Goal: Task Accomplishment & Management: Use online tool/utility

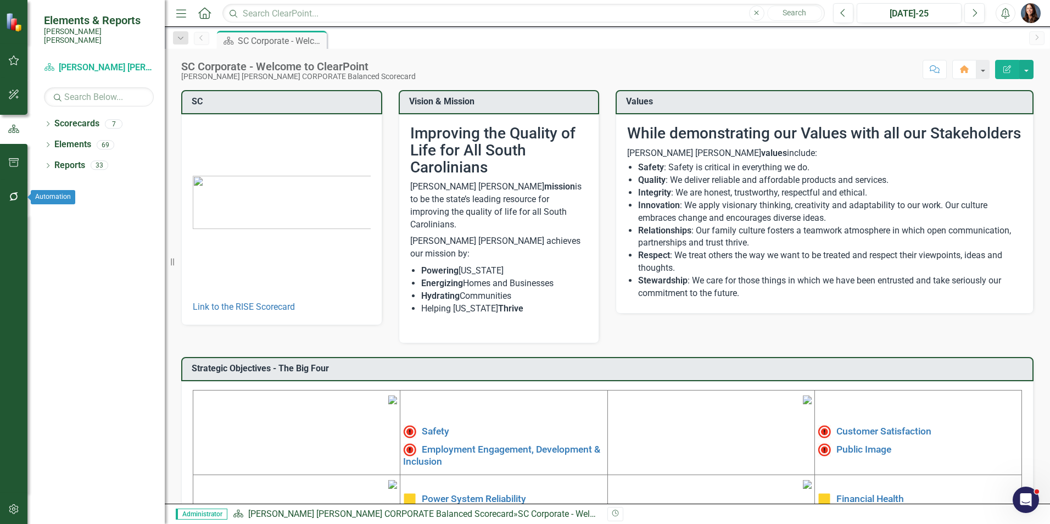
click at [13, 194] on icon "button" at bounding box center [14, 196] width 12 height 9
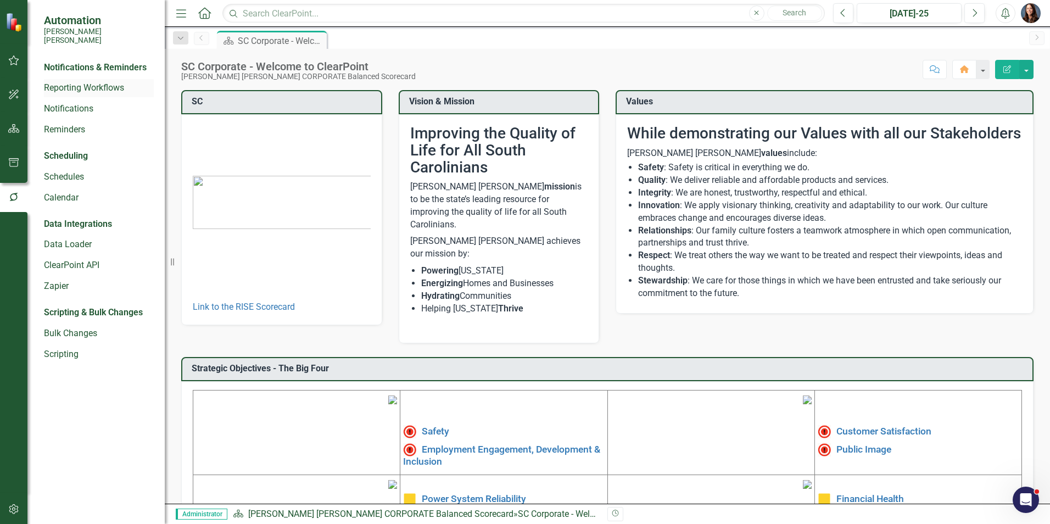
click at [71, 82] on link "Reporting Workflows" at bounding box center [99, 88] width 110 height 13
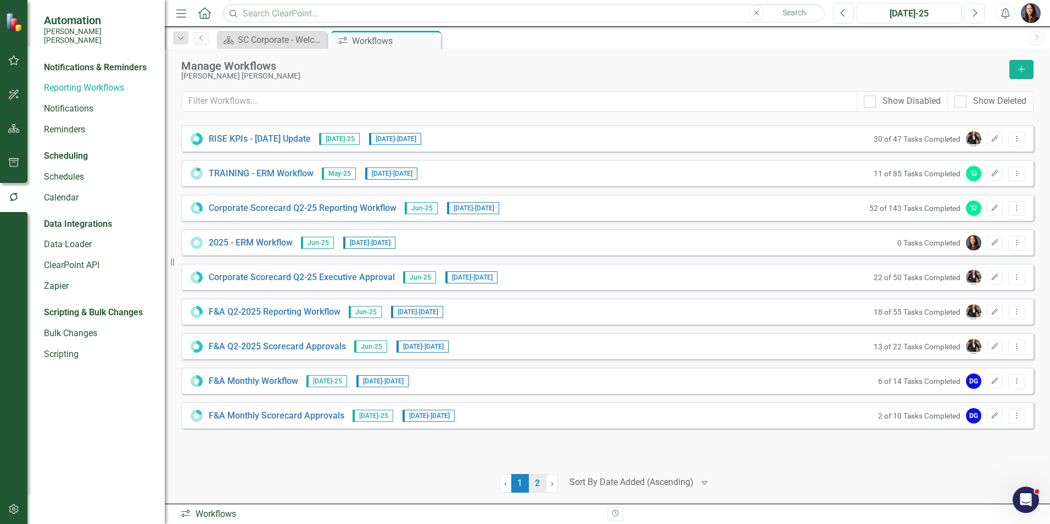
click at [537, 482] on link "2" at bounding box center [538, 483] width 18 height 19
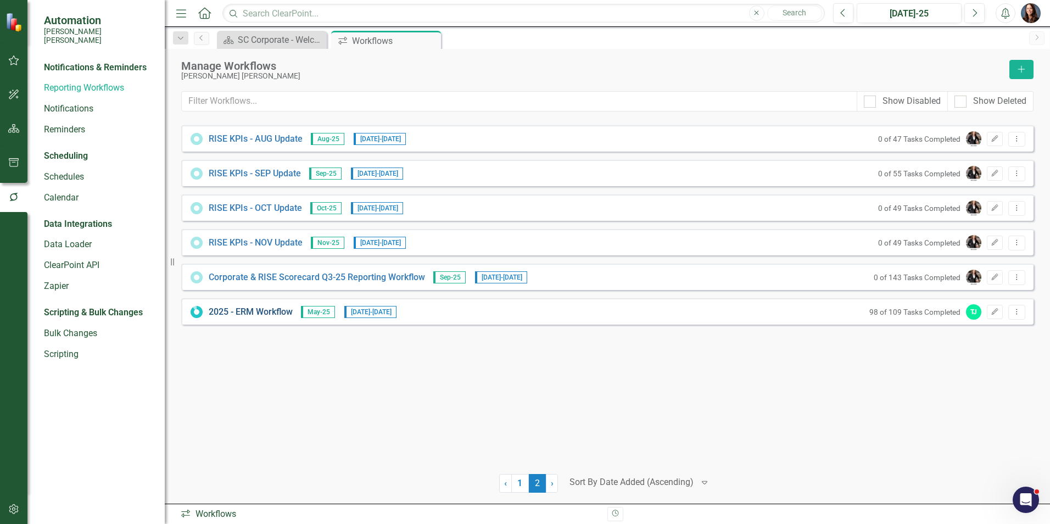
click at [268, 315] on link "2025 - ERM Workflow" at bounding box center [251, 312] width 84 height 13
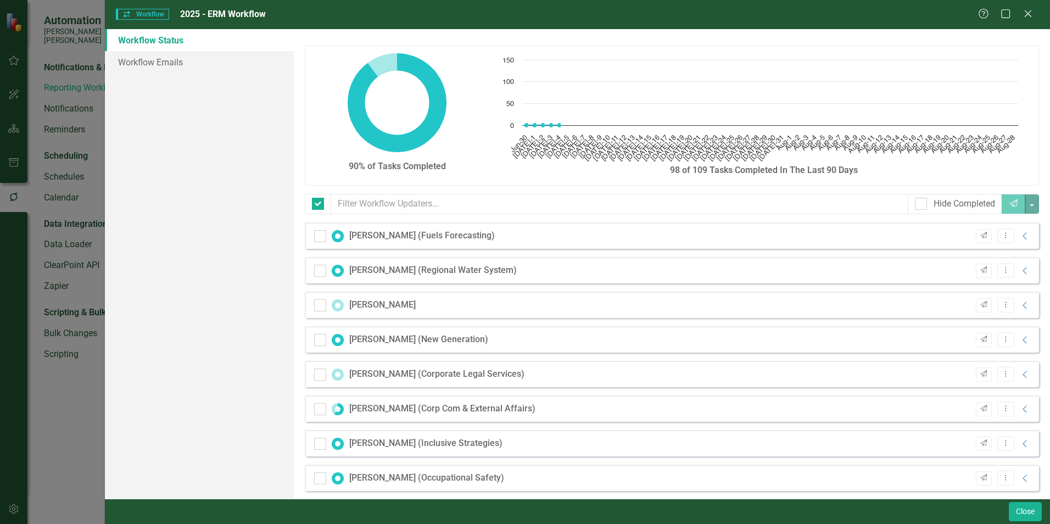
checkbox input "false"
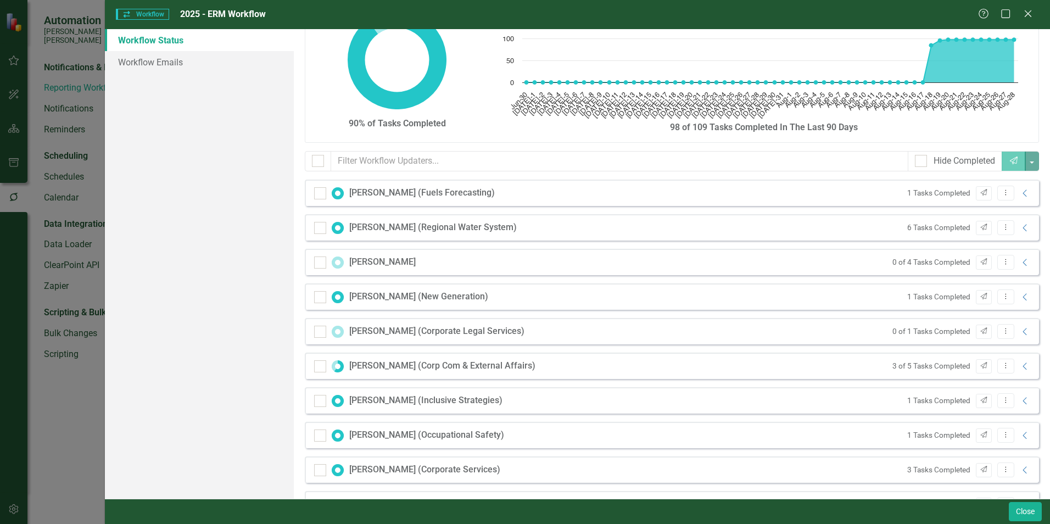
scroll to position [110, 0]
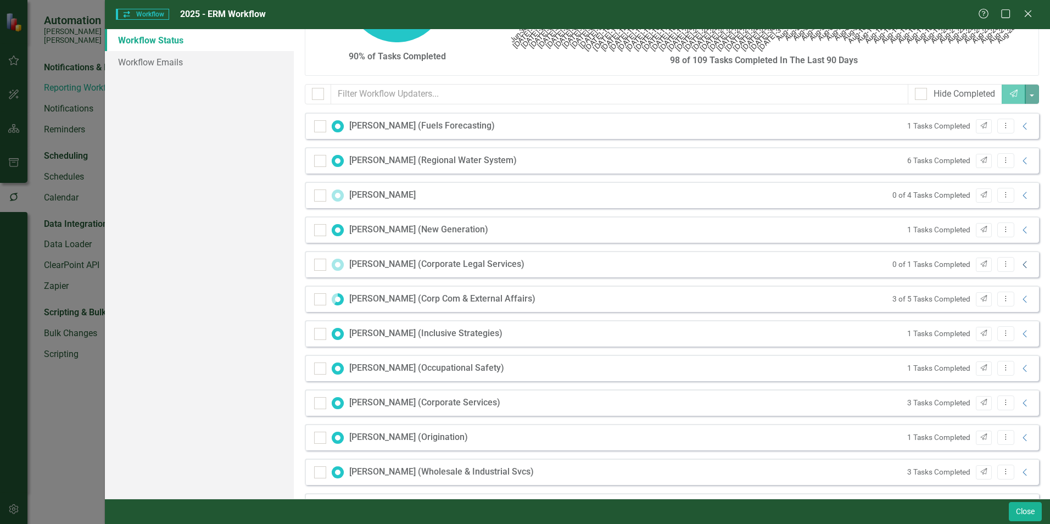
click at [1019, 263] on icon "Collapse" at bounding box center [1024, 264] width 11 height 9
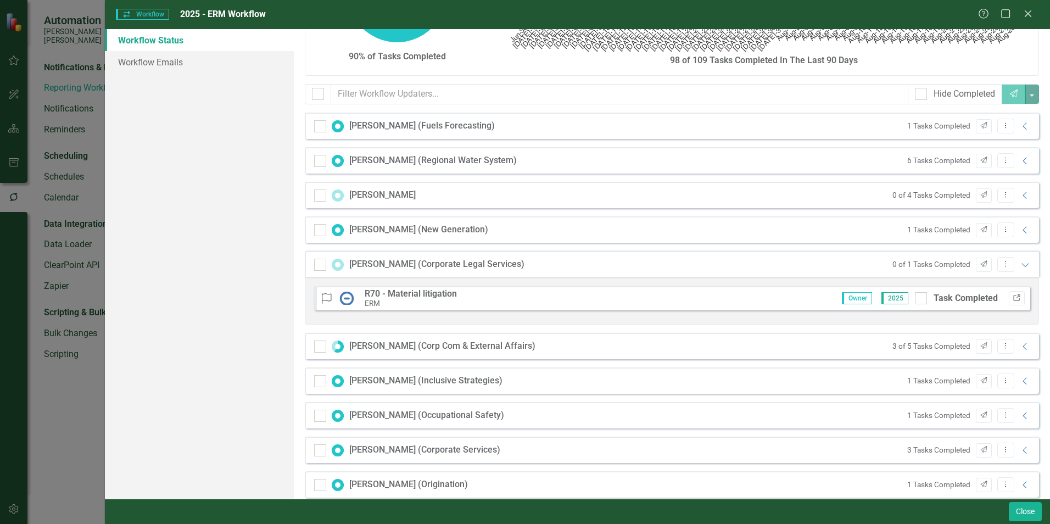
click at [1012, 298] on icon "Link" at bounding box center [1016, 298] width 8 height 7
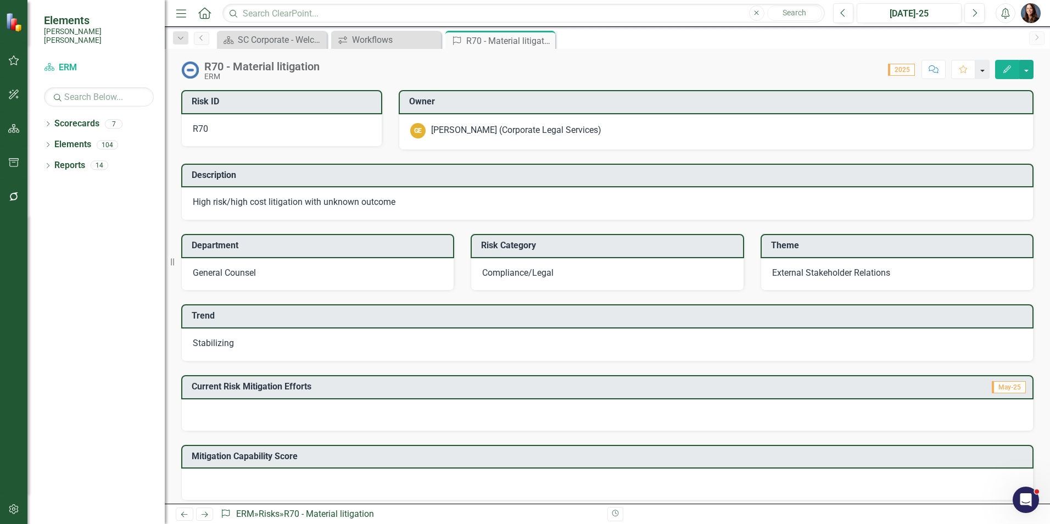
click at [984, 74] on button "button" at bounding box center [982, 69] width 14 height 19
click at [1026, 74] on button "button" at bounding box center [1026, 69] width 14 height 19
click at [990, 174] on link "PDF Export to PDF" at bounding box center [988, 174] width 90 height 20
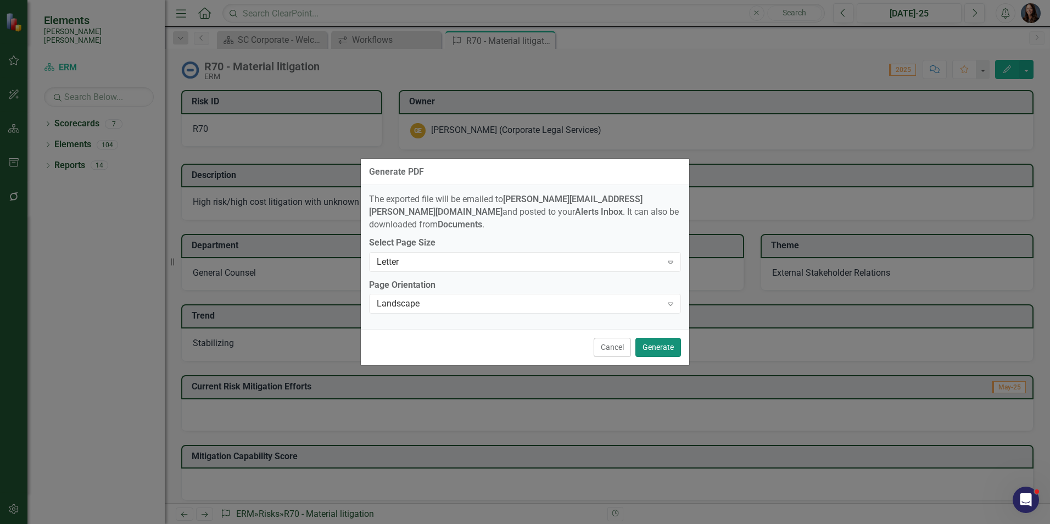
click at [663, 344] on button "Generate" at bounding box center [658, 347] width 46 height 19
